Goal: Task Accomplishment & Management: Manage account settings

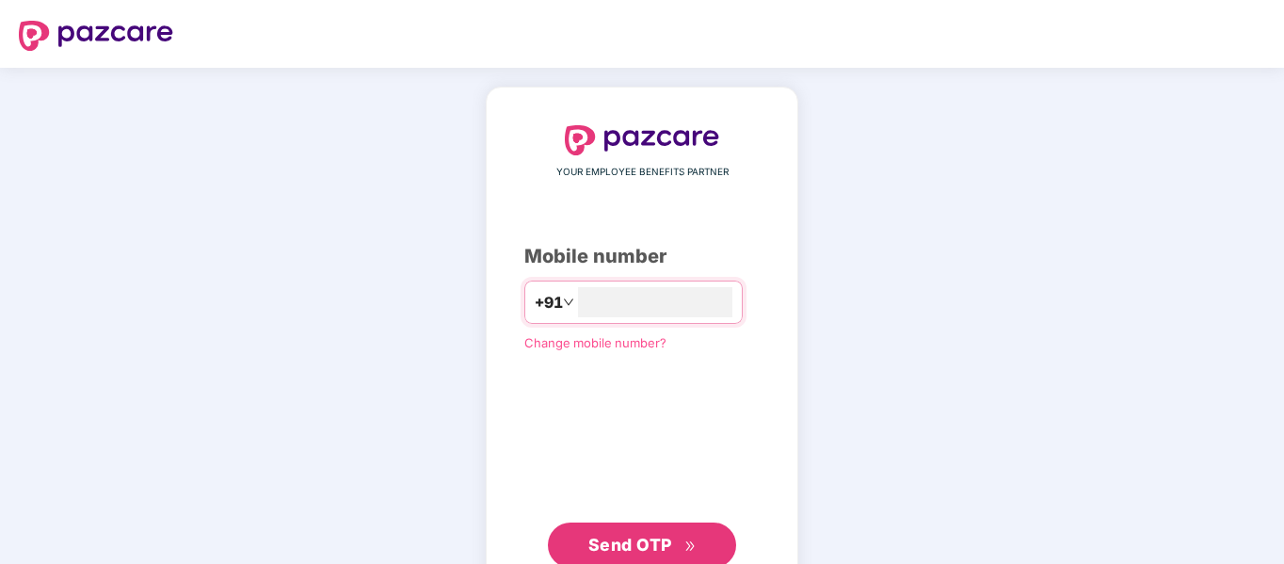
type input "**********"
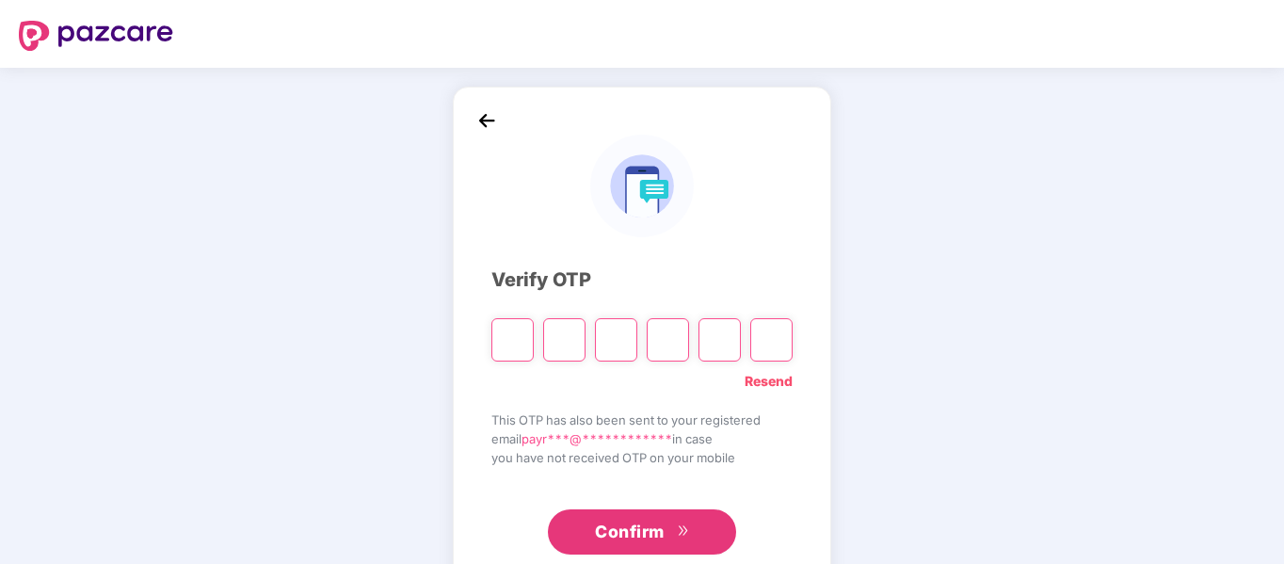
type input "*"
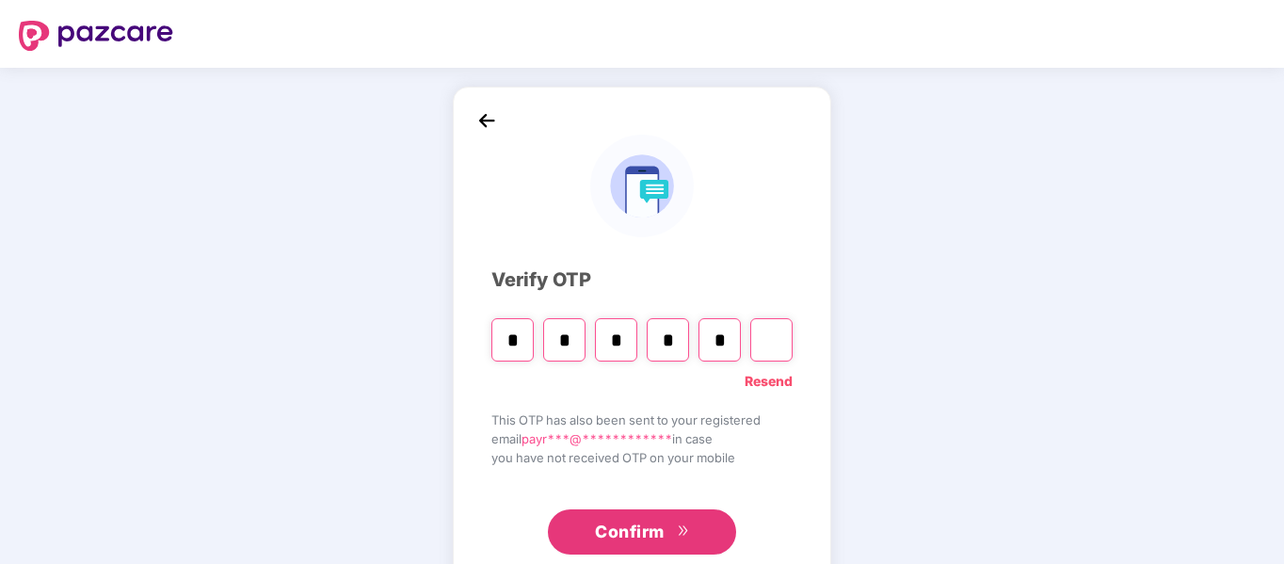
type input "*"
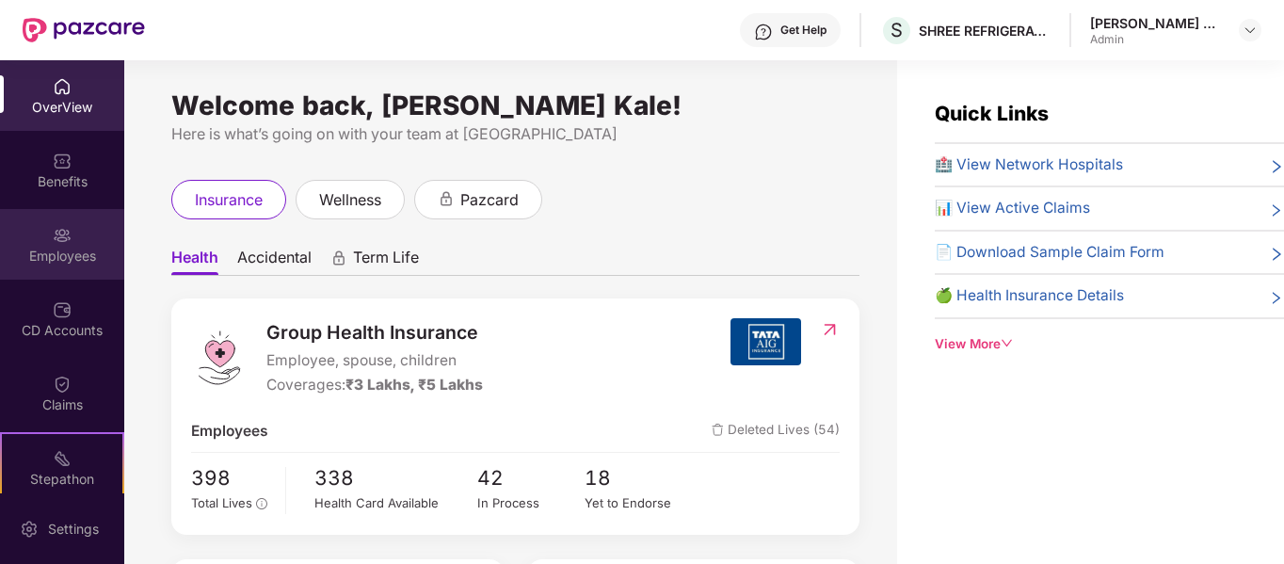
click at [43, 232] on div "Employees" at bounding box center [62, 244] width 124 height 71
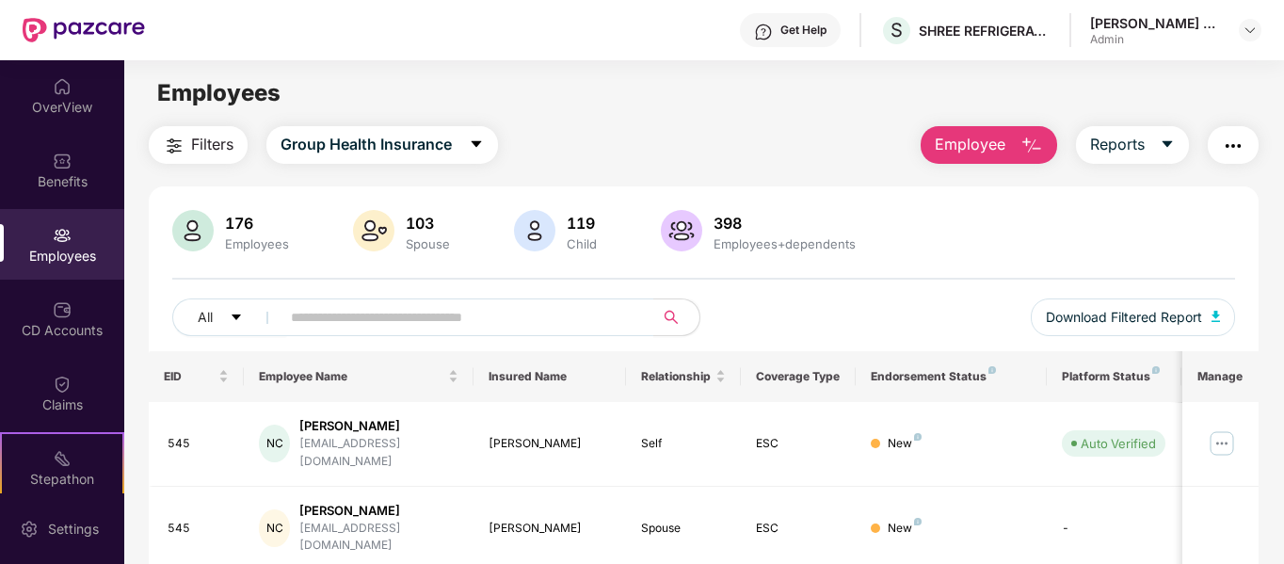
click at [280, 291] on div "176 Employees 103 Spouse 119 Child 398 Employees+dependents All Download Filter…" at bounding box center [704, 280] width 1111 height 141
click at [305, 295] on div "176 Employees 103 Spouse 119 Child 398 Employees+dependents All Download Filter…" at bounding box center [704, 280] width 1111 height 141
click at [306, 303] on input "text" at bounding box center [460, 317] width 338 height 28
click at [306, 312] on input "text" at bounding box center [460, 317] width 338 height 28
click at [306, 314] on input "text" at bounding box center [460, 317] width 338 height 28
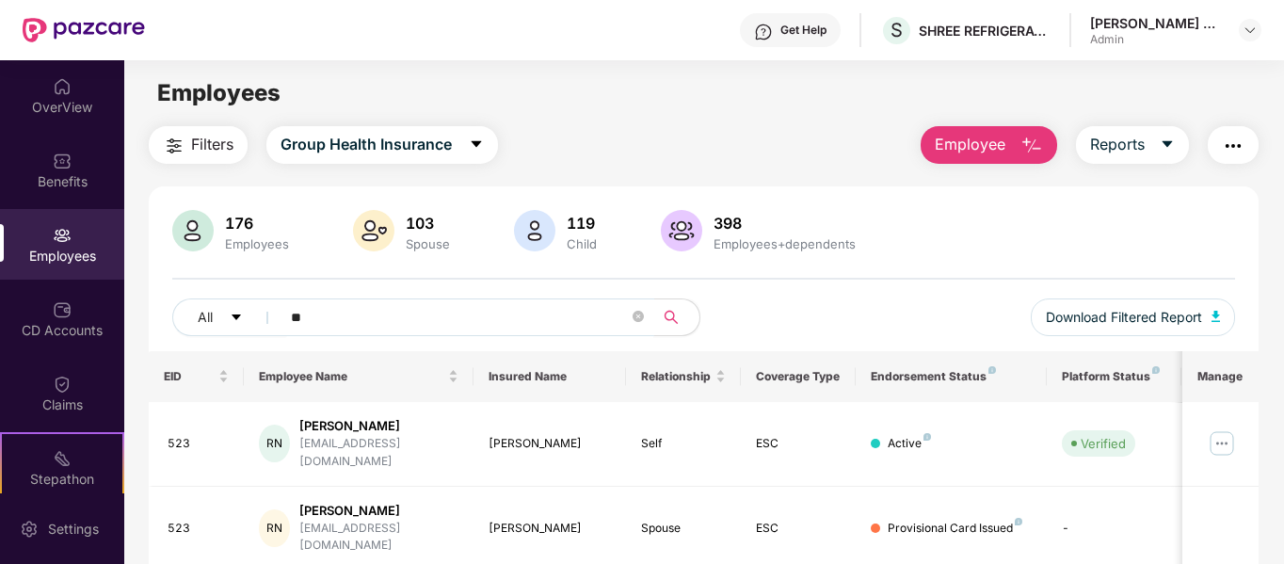
type input "*"
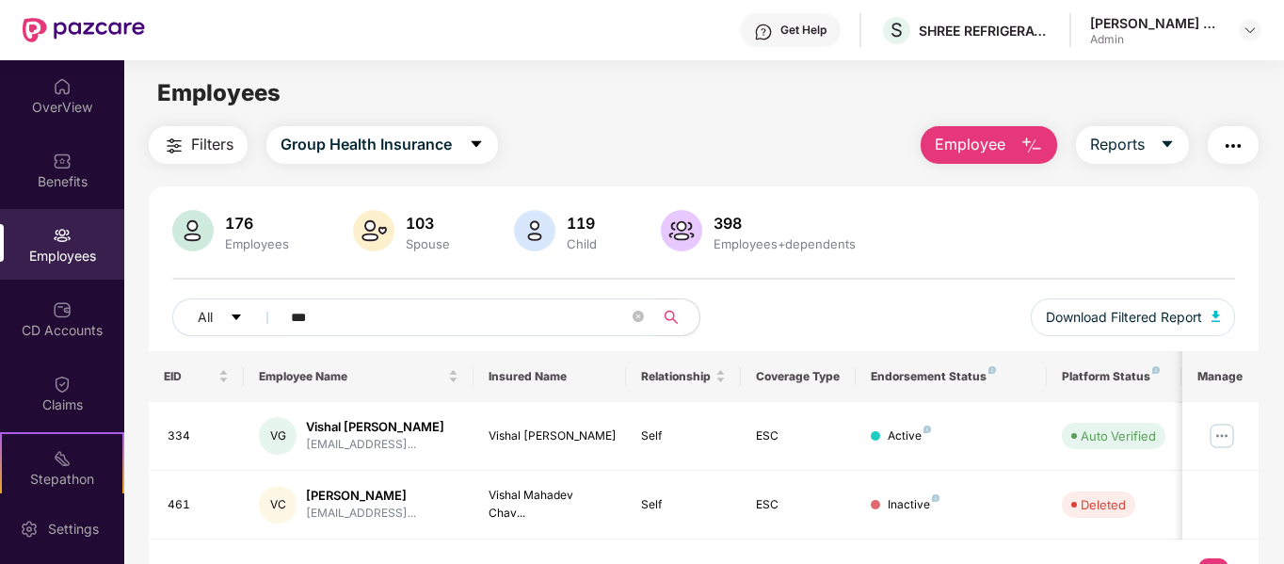
type input "****"
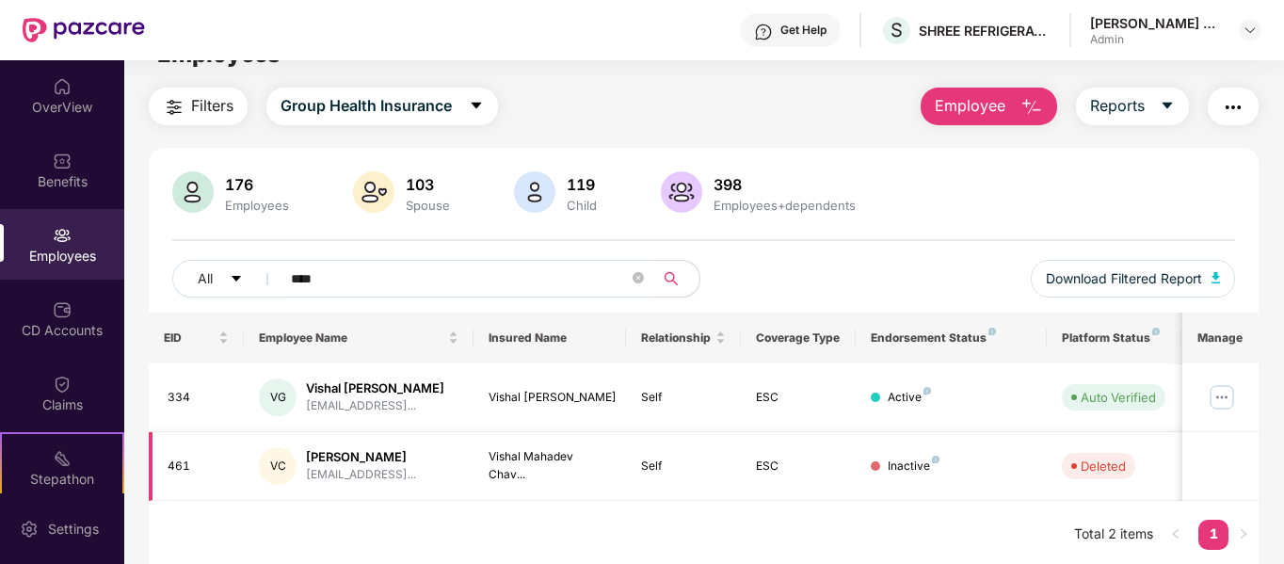
scroll to position [60, 0]
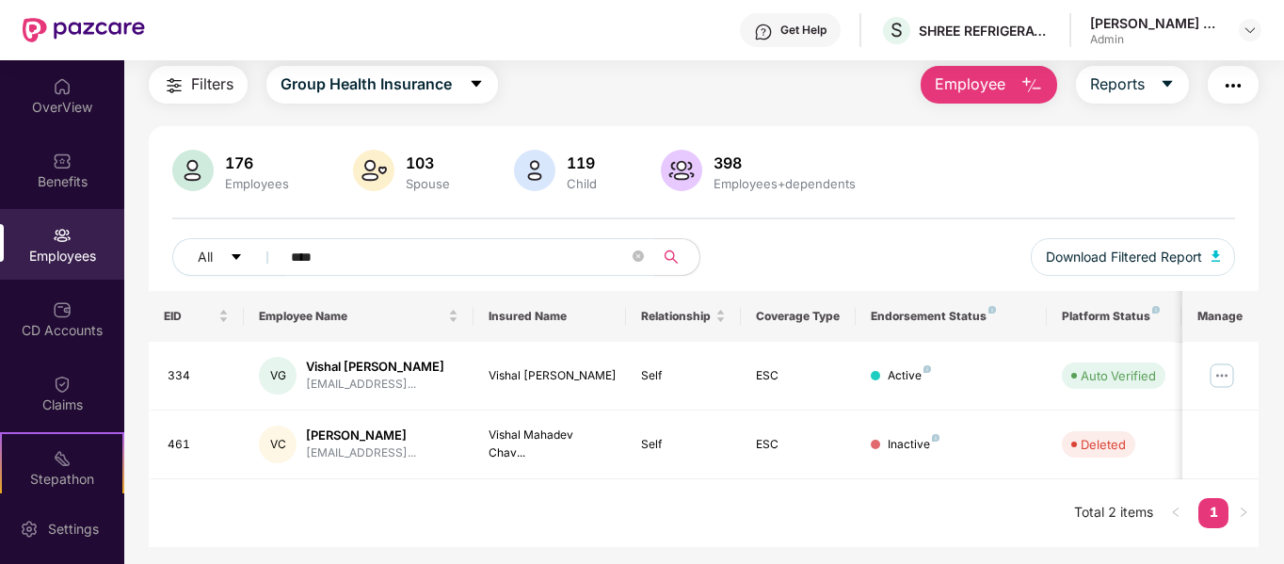
click at [365, 270] on input "****" at bounding box center [460, 257] width 338 height 28
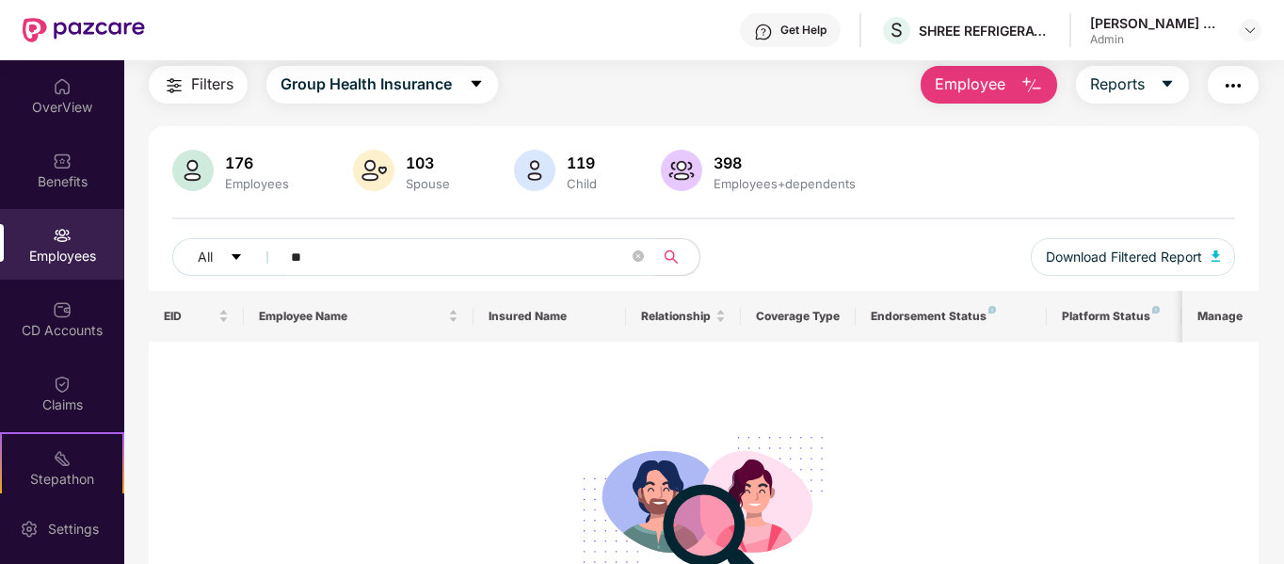
type input "*"
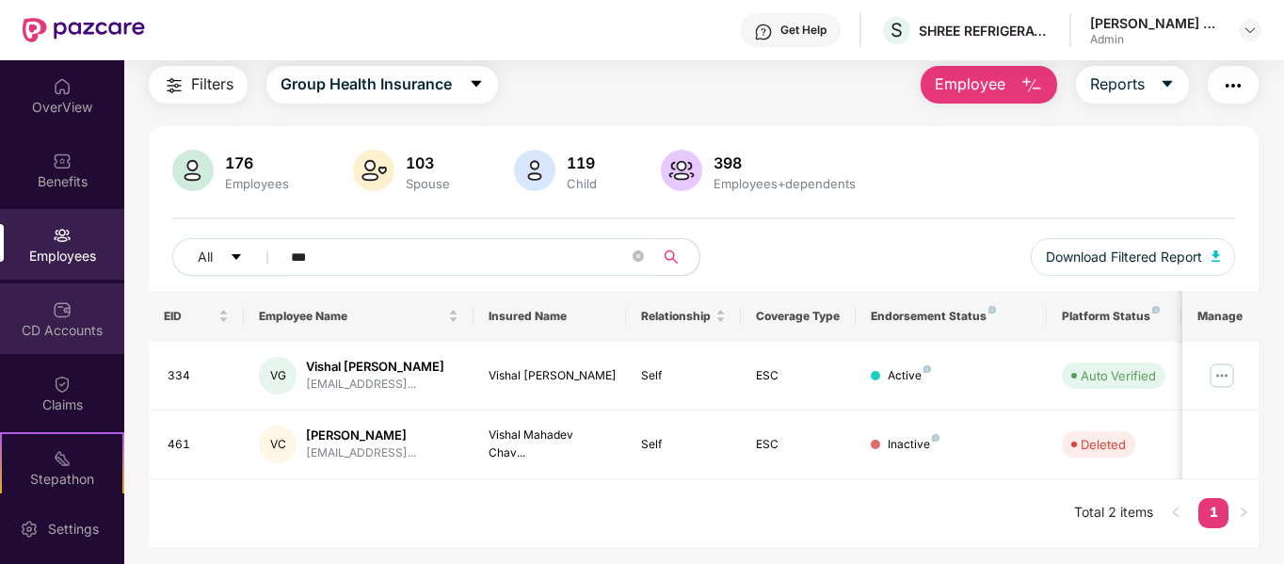
type input "***"
click at [72, 327] on div "CD Accounts" at bounding box center [62, 330] width 124 height 19
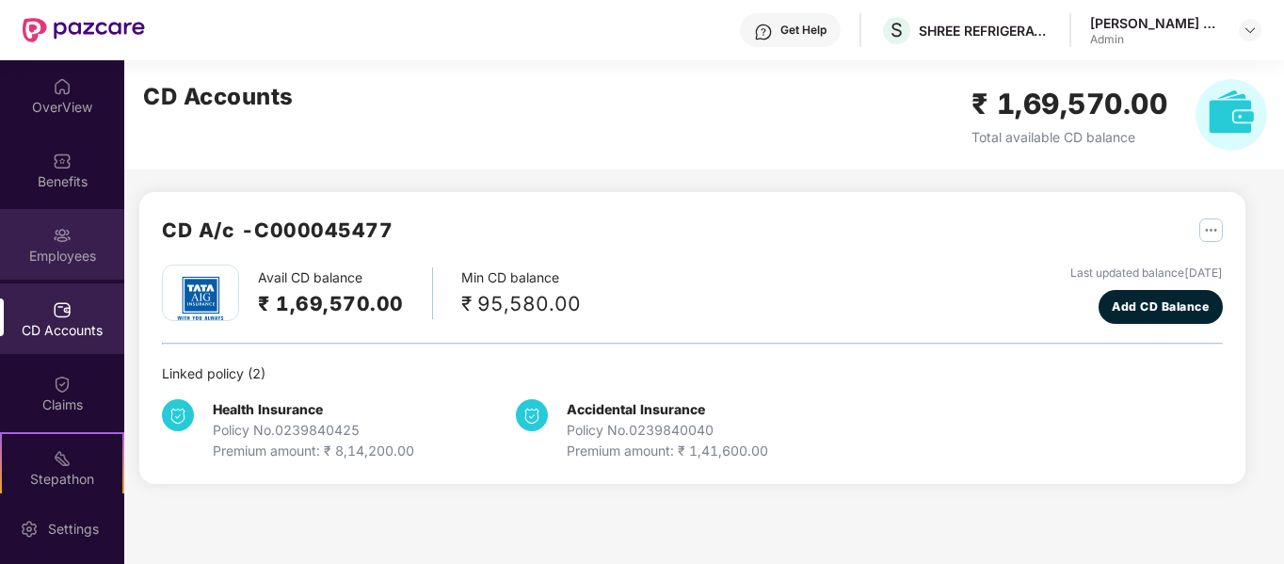
click at [53, 226] on img at bounding box center [62, 235] width 19 height 19
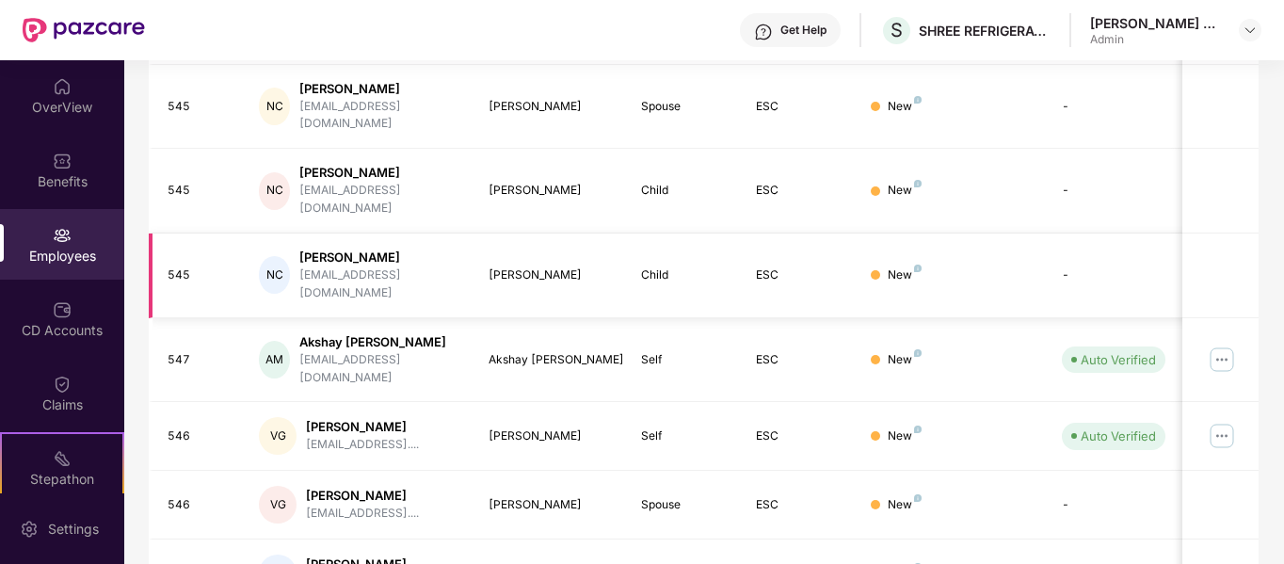
scroll to position [471, 0]
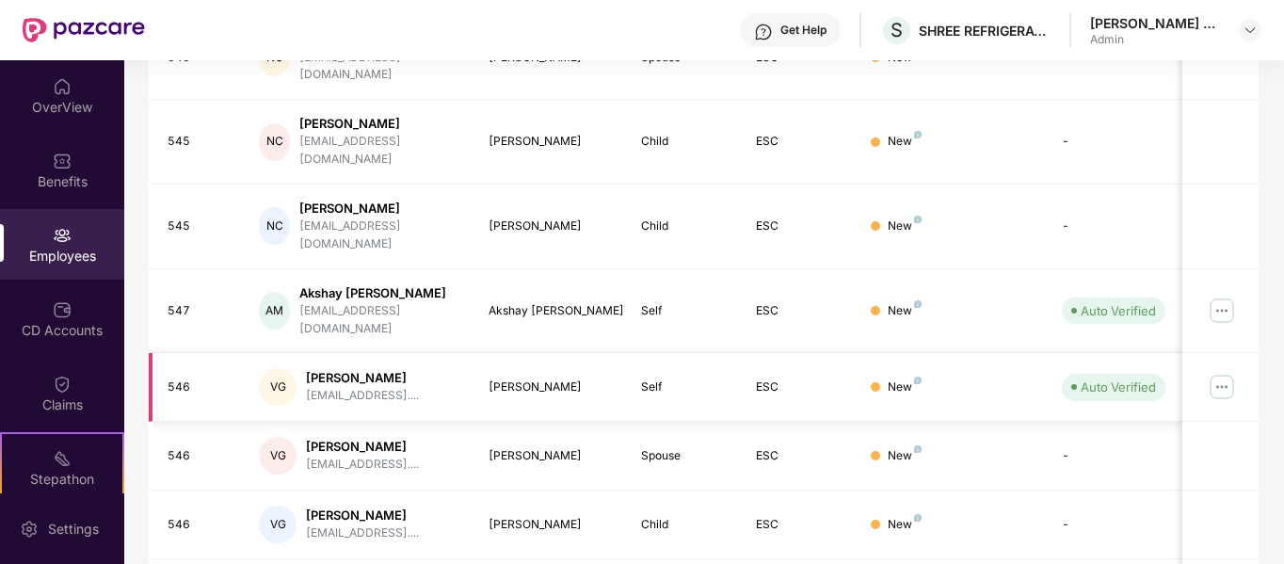
click at [345, 369] on div "[PERSON_NAME]" at bounding box center [362, 378] width 113 height 18
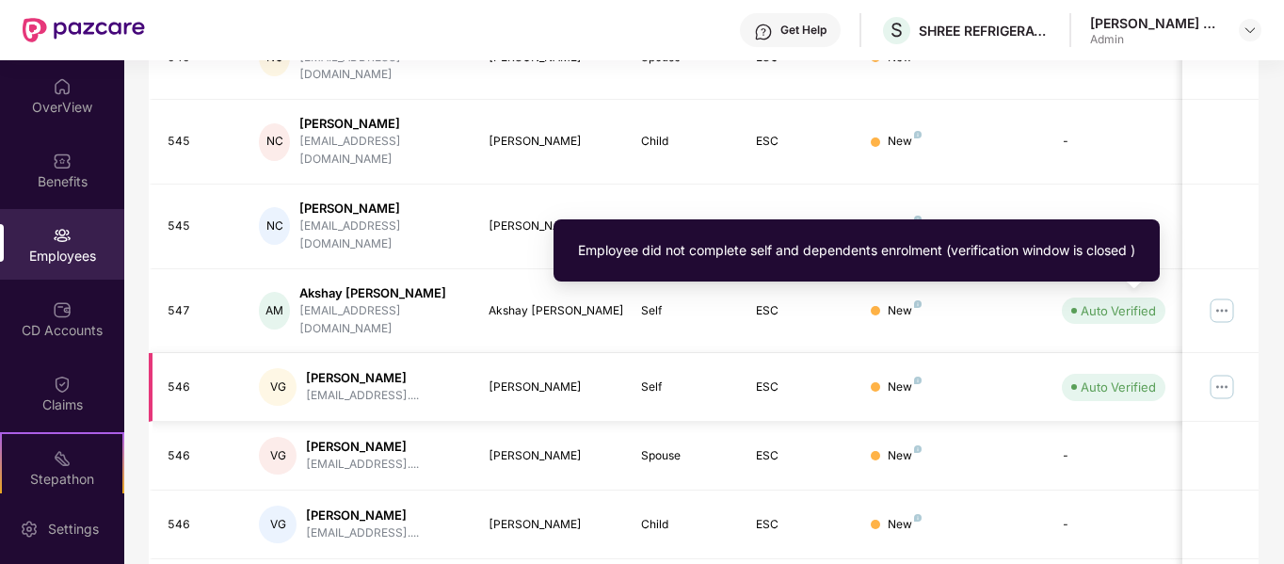
click at [1101, 377] on div "Auto Verified" at bounding box center [1117, 386] width 75 height 19
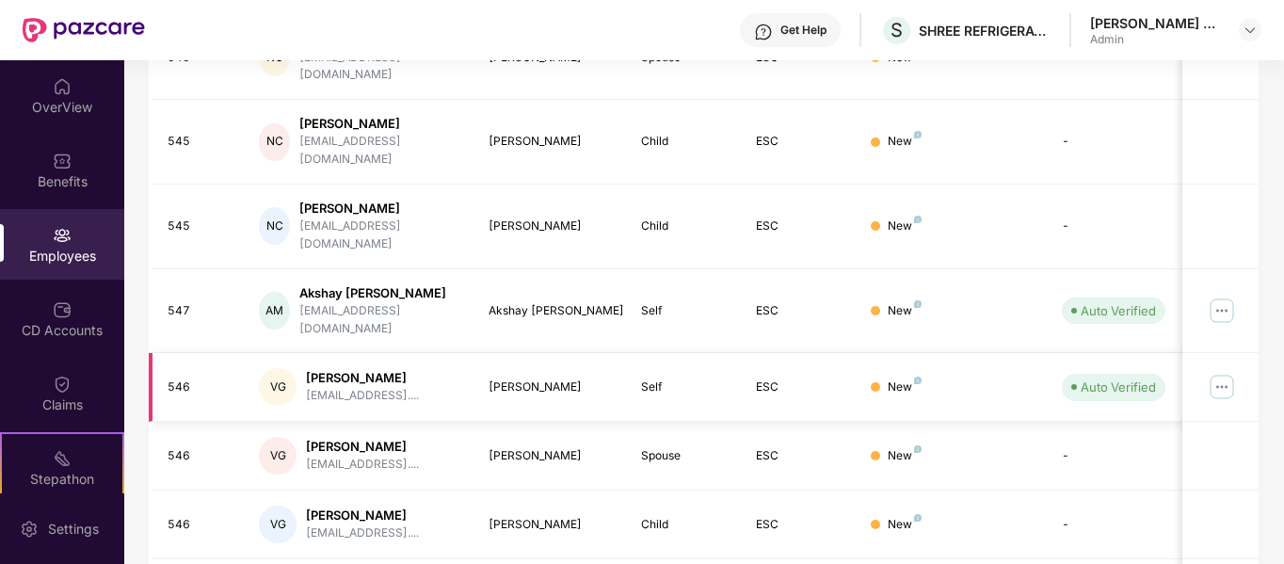
click at [1224, 353] on td at bounding box center [1220, 387] width 76 height 69
click at [1224, 372] on img at bounding box center [1222, 387] width 30 height 30
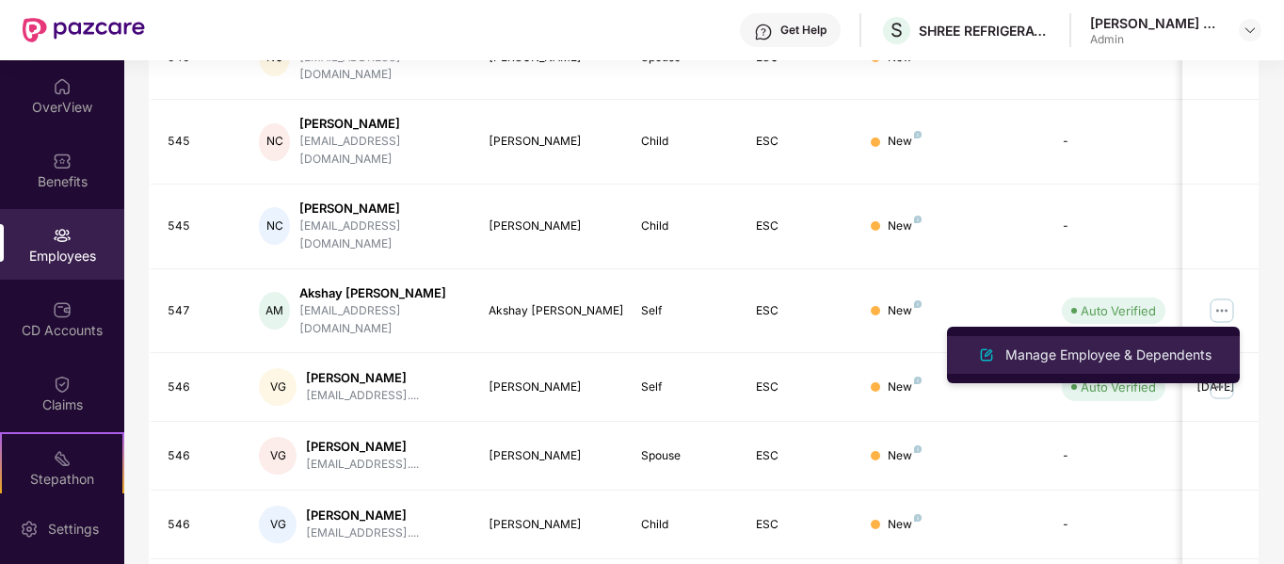
click at [1152, 353] on div "Manage Employee & Dependents" at bounding box center [1108, 354] width 214 height 21
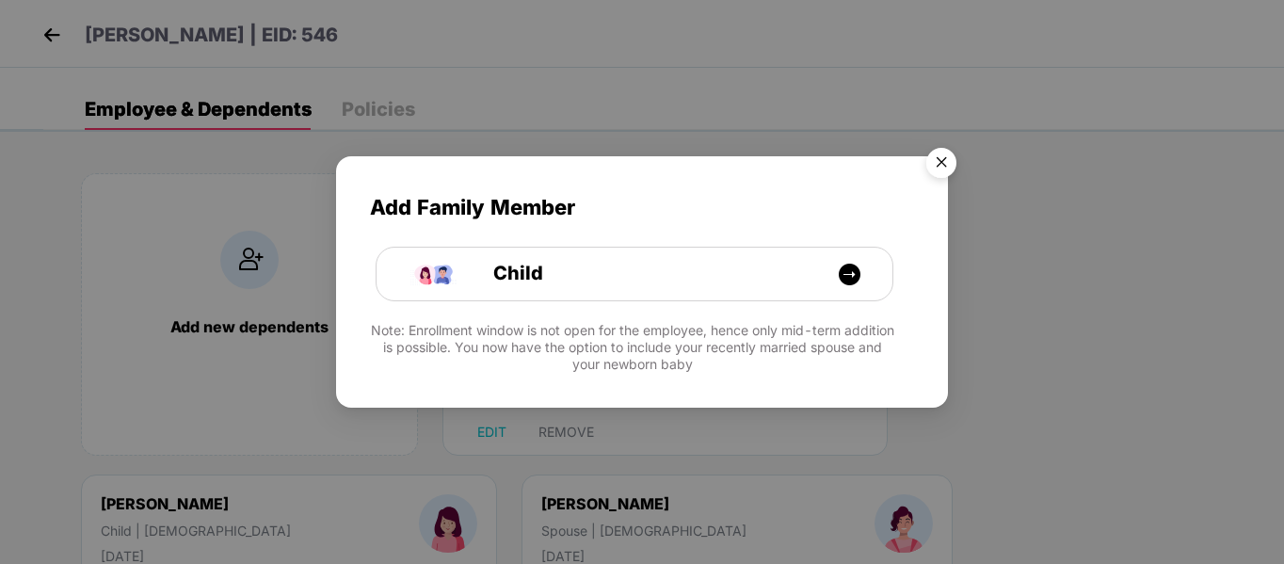
click at [946, 166] on img "Close" at bounding box center [941, 165] width 53 height 53
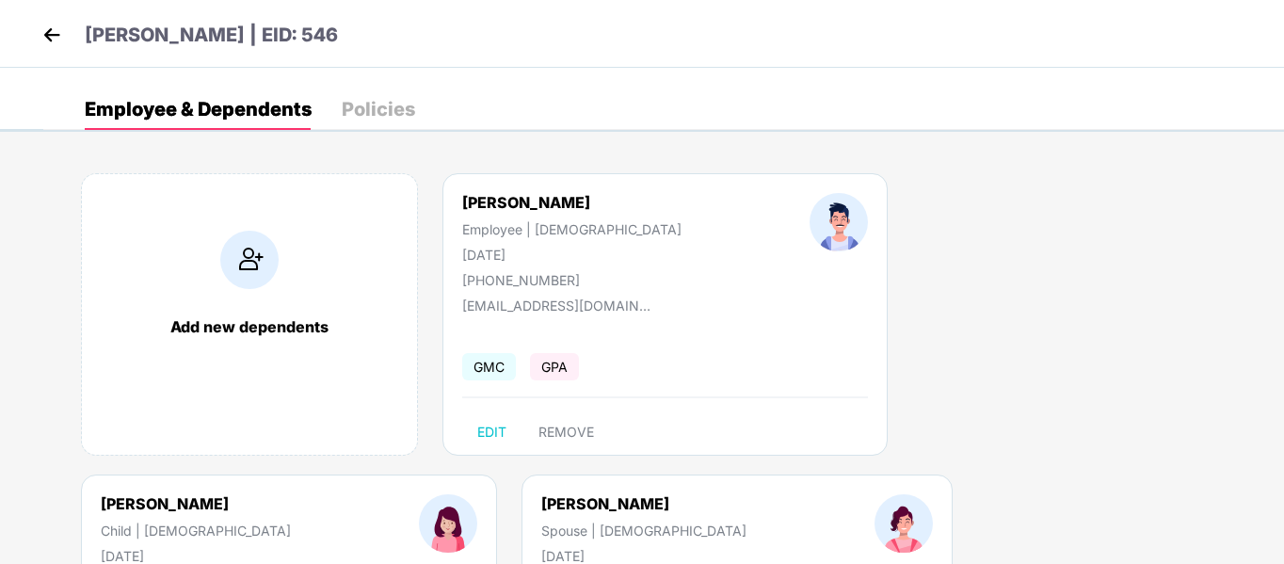
scroll to position [94, 0]
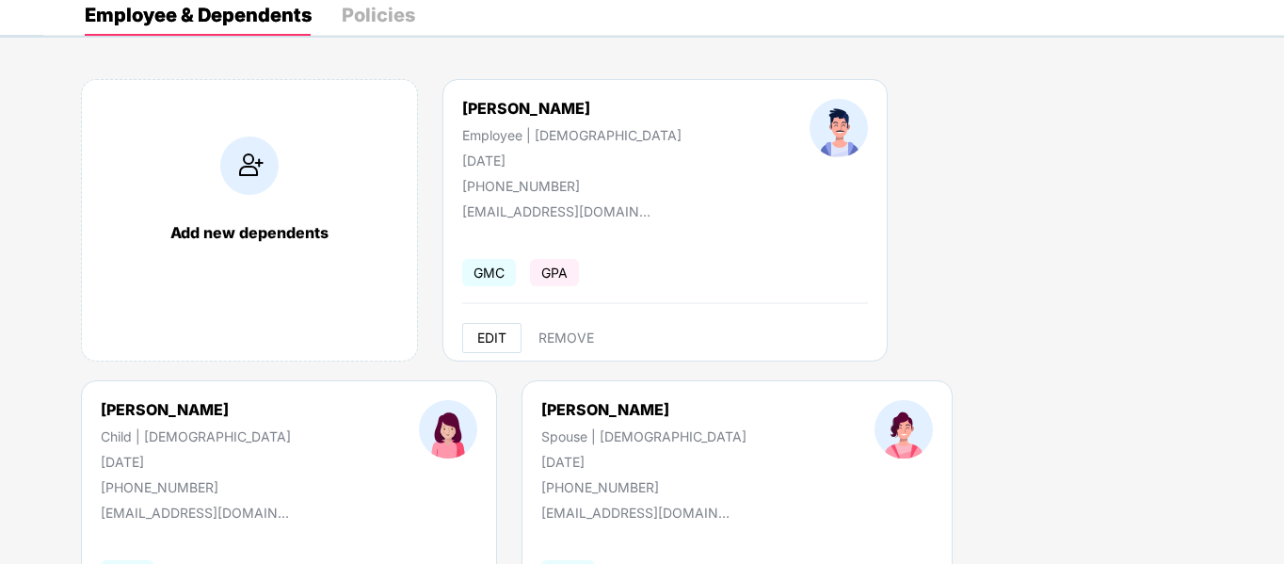
click at [492, 345] on button "EDIT" at bounding box center [491, 338] width 59 height 30
select select "****"
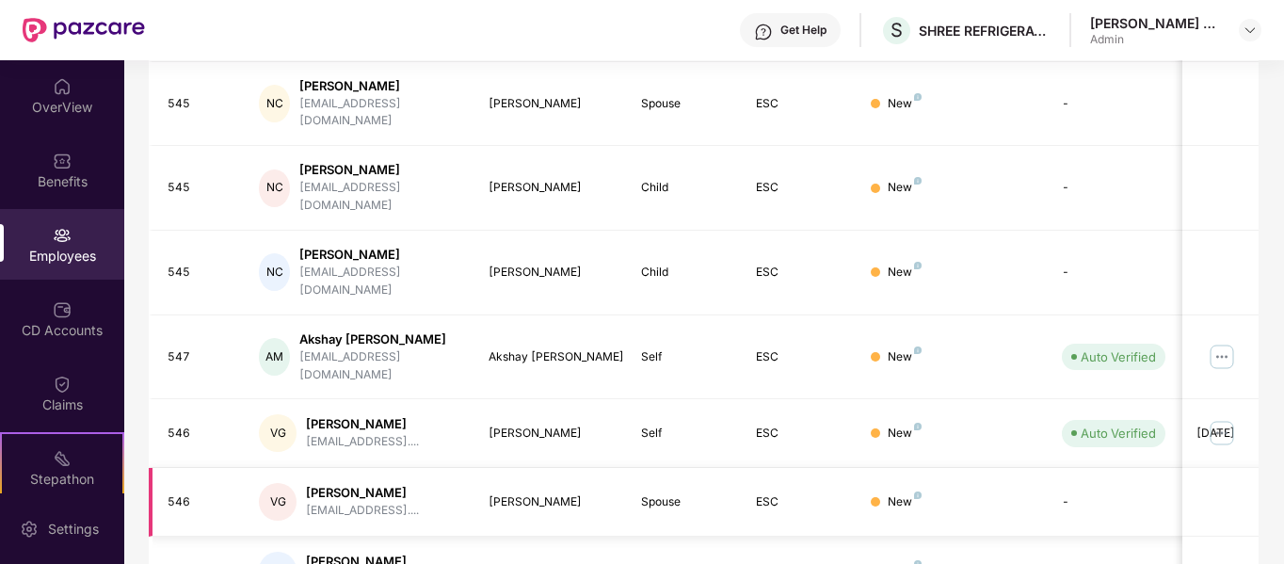
scroll to position [471, 0]
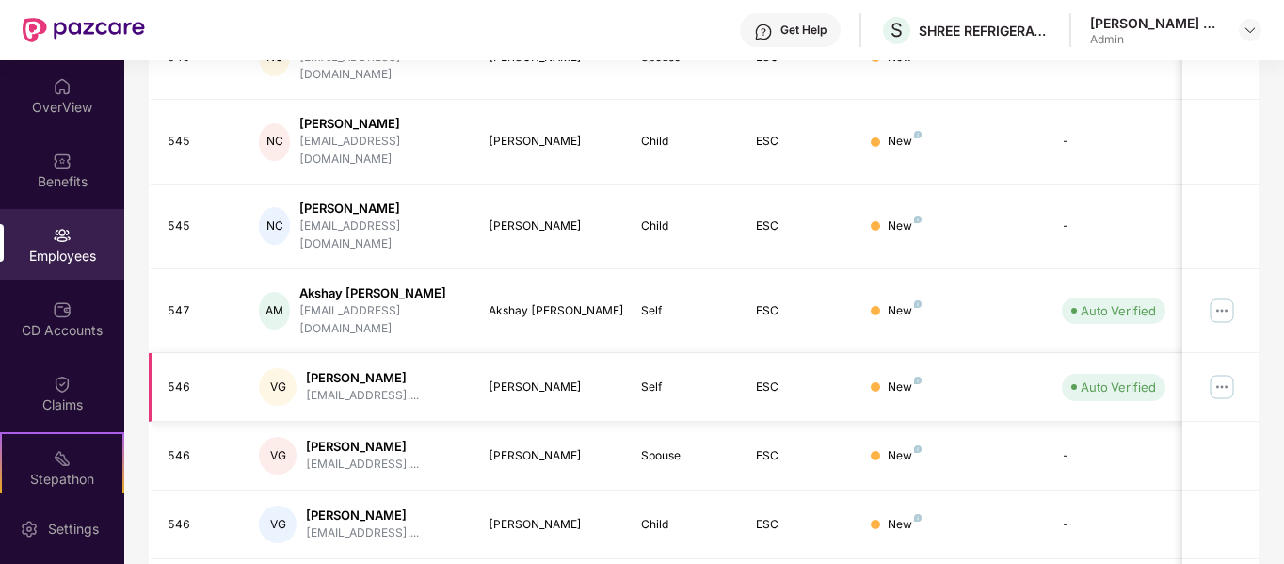
click at [1225, 372] on img at bounding box center [1222, 387] width 30 height 30
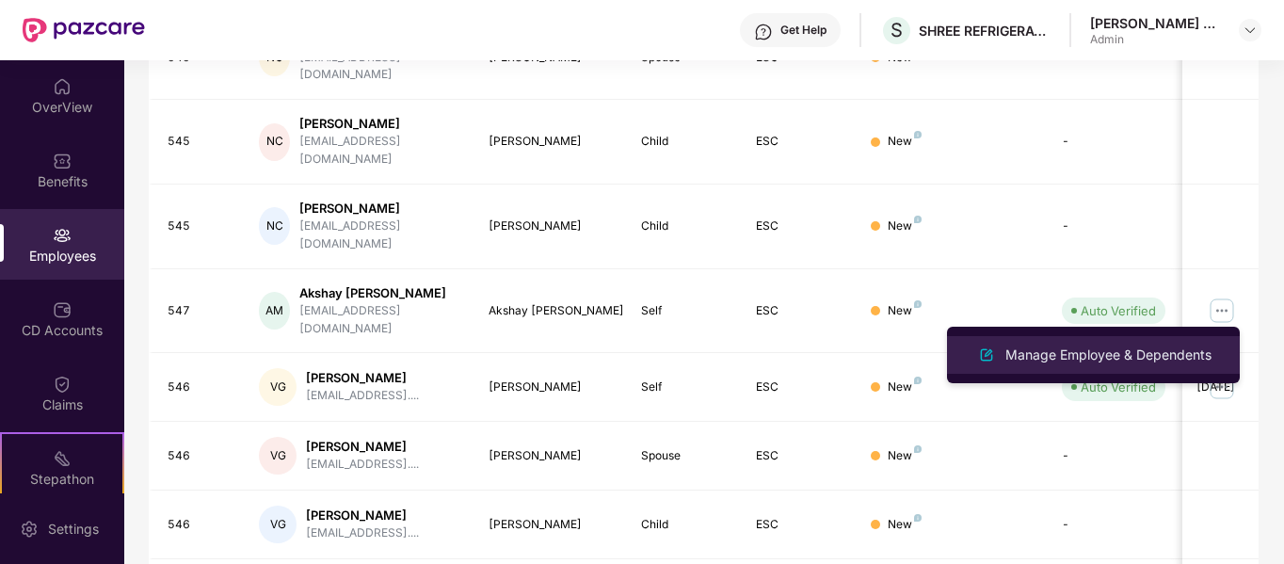
click at [983, 358] on img at bounding box center [986, 355] width 23 height 23
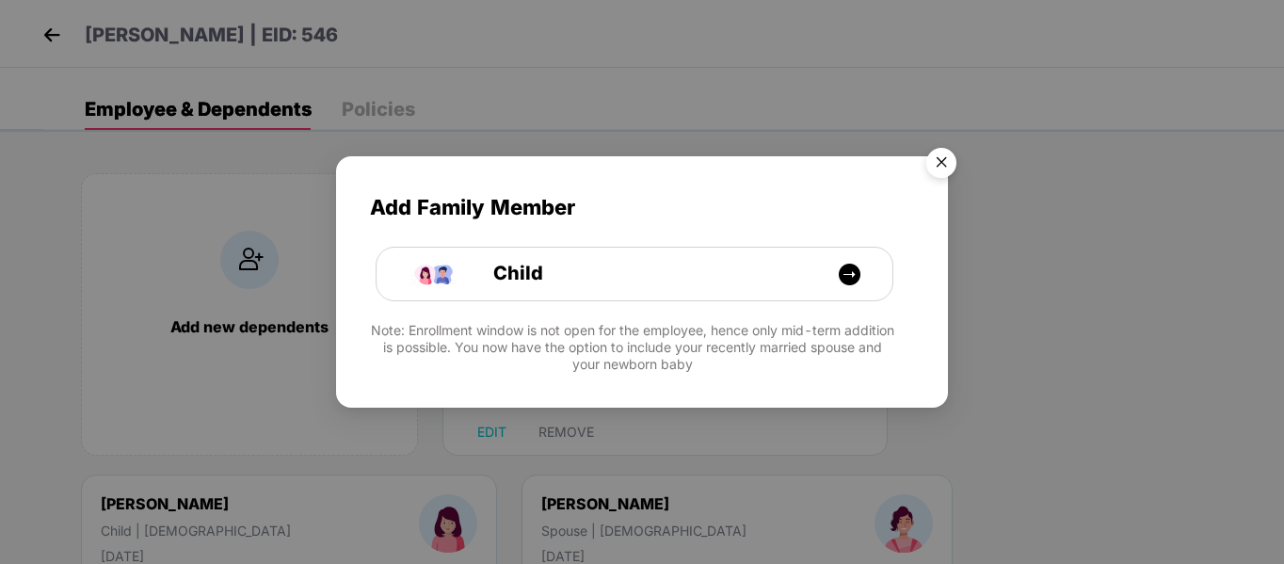
click at [928, 167] on img "Close" at bounding box center [941, 165] width 53 height 53
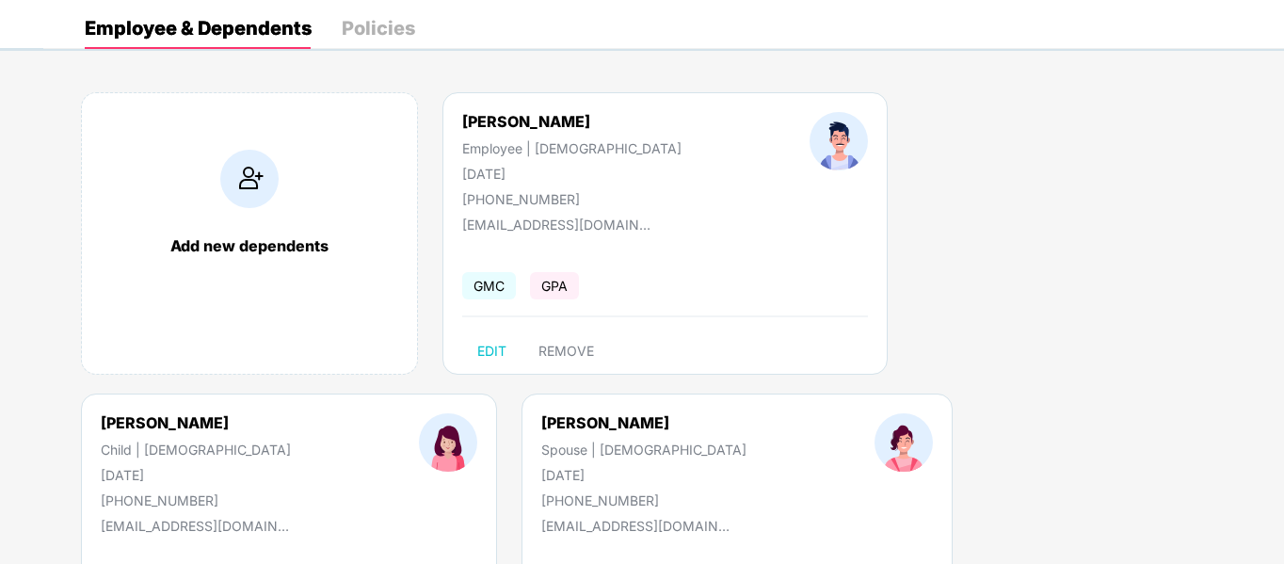
scroll to position [52, 0]
